Goal: Information Seeking & Learning: Learn about a topic

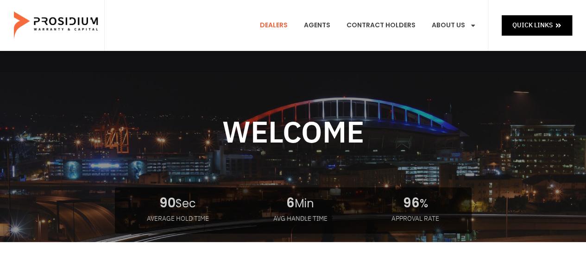
click at [283, 26] on link "Dealers" at bounding box center [274, 25] width 42 height 34
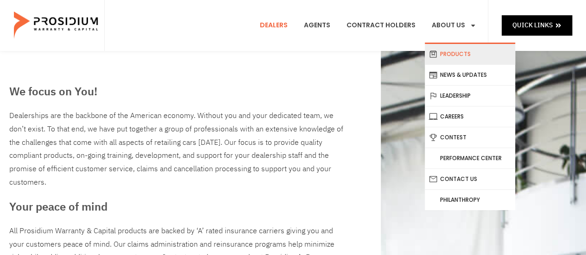
click at [454, 57] on link "Products" at bounding box center [470, 54] width 90 height 20
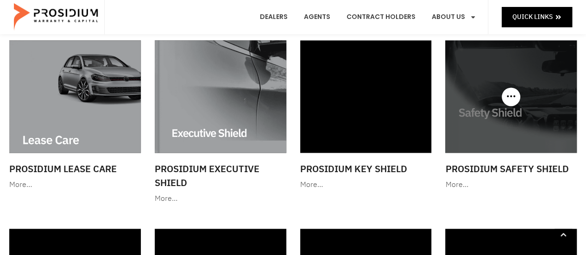
scroll to position [649, 0]
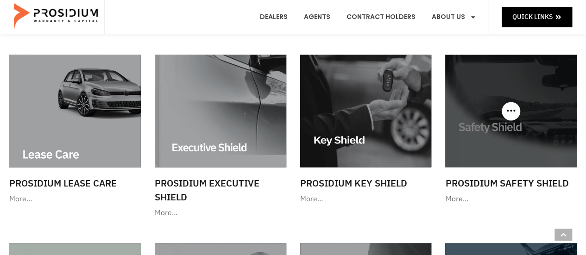
click at [495, 129] on img at bounding box center [511, 111] width 132 height 113
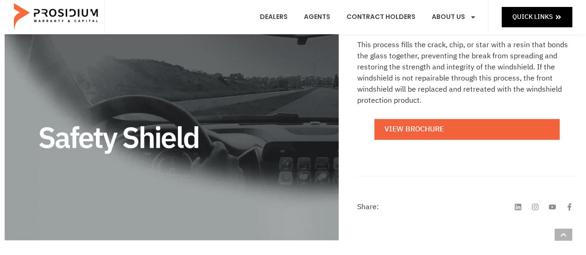
scroll to position [232, 0]
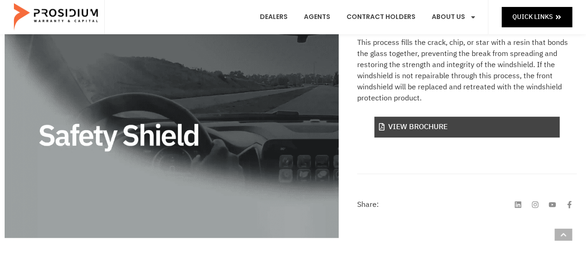
click at [399, 129] on link "View Brochure" at bounding box center [466, 127] width 185 height 21
